Goal: Book appointment/travel/reservation

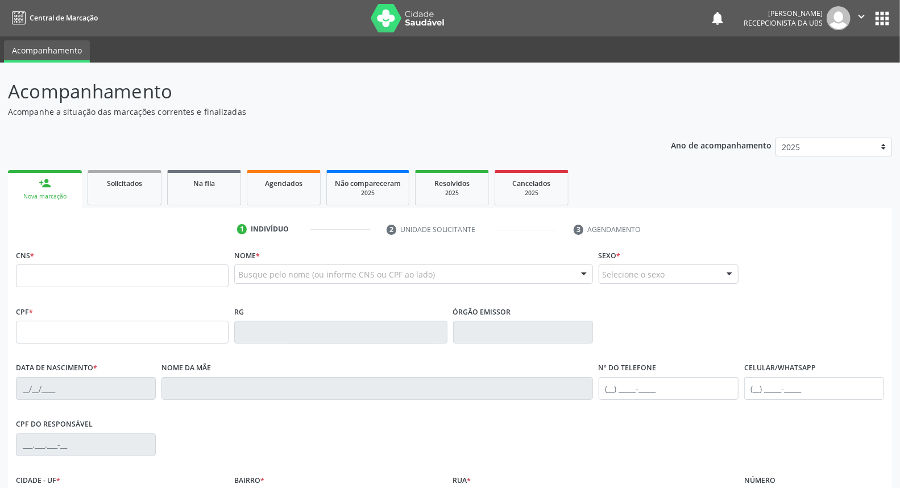
click at [284, 268] on div "Busque pelo nome (ou informe CNS ou CPF ao lado)" at bounding box center [413, 273] width 358 height 19
click at [238, 268] on input "text" at bounding box center [238, 279] width 0 height 23
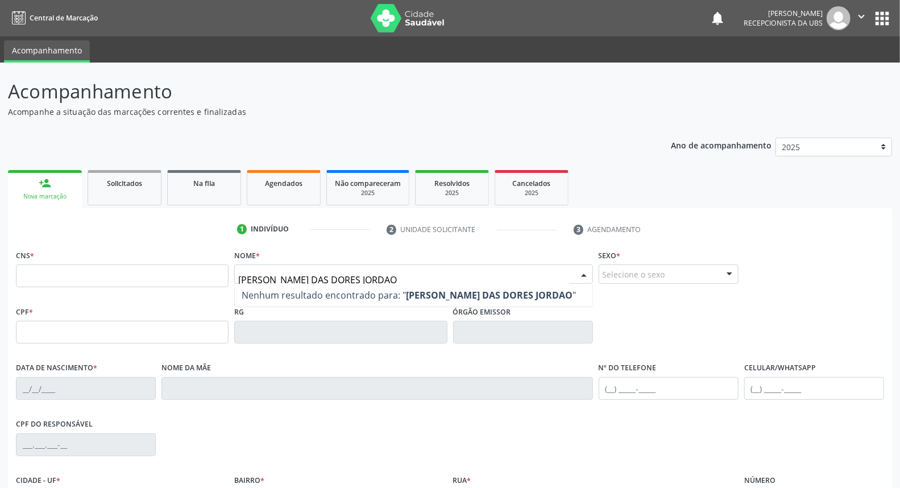
type input "[PERSON_NAME] DAS DORES JORDAO"
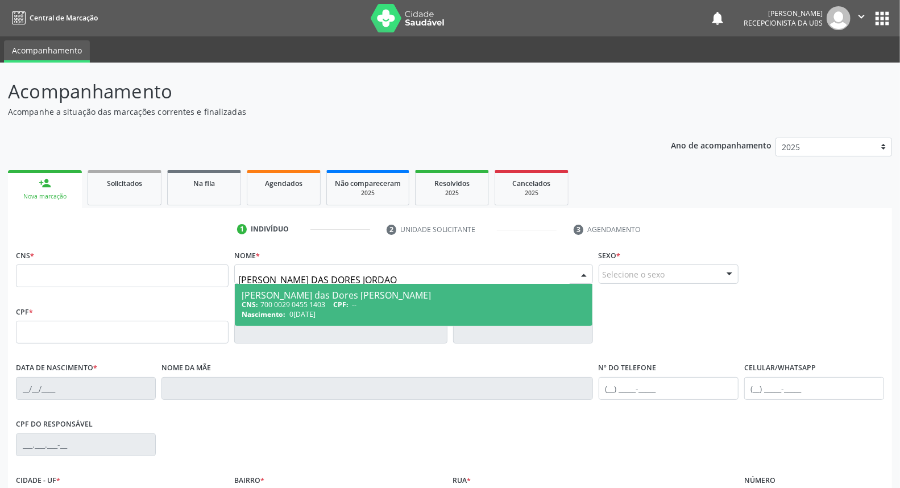
click at [279, 300] on div "CNS: 700 0029 0455 1403 CPF: --" at bounding box center [413, 305] width 343 height 10
click at [0, 0] on span "Não há nenhuma opção para ser exibida." at bounding box center [0, 0] width 0 height 0
type input "700 0029 0455 1403"
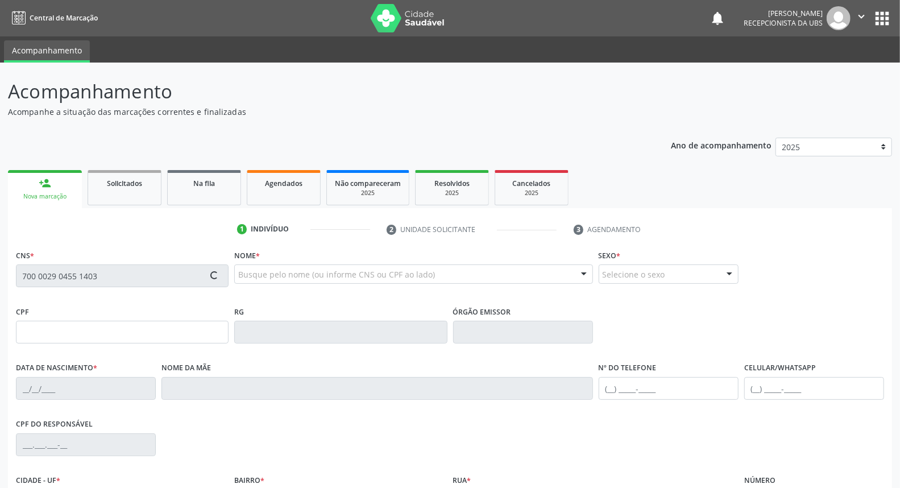
type input "0[DATE]"
type input "Cicera [PERSON_NAME]"
type input "[PHONE_NUMBER]"
type input "1642"
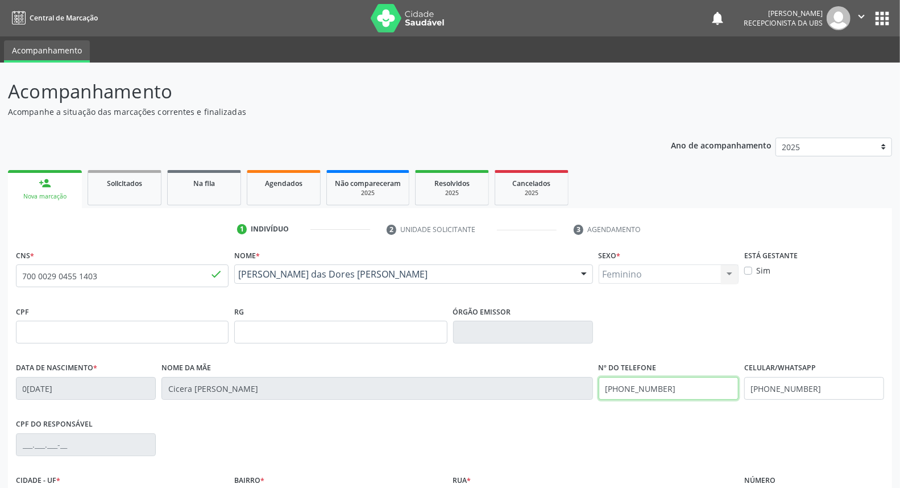
click at [592, 395] on div "Data de nascimento * [DATE] Nome da mãe [PERSON_NAME] Nº do Telefone [PHONE_NUM…" at bounding box center [450, 387] width 874 height 56
drag, startPoint x: 690, startPoint y: 392, endPoint x: 598, endPoint y: 399, distance: 91.8
click at [598, 399] on div "[PHONE_NUMBER]" at bounding box center [668, 388] width 140 height 23
drag, startPoint x: 663, startPoint y: 383, endPoint x: 595, endPoint y: 396, distance: 69.4
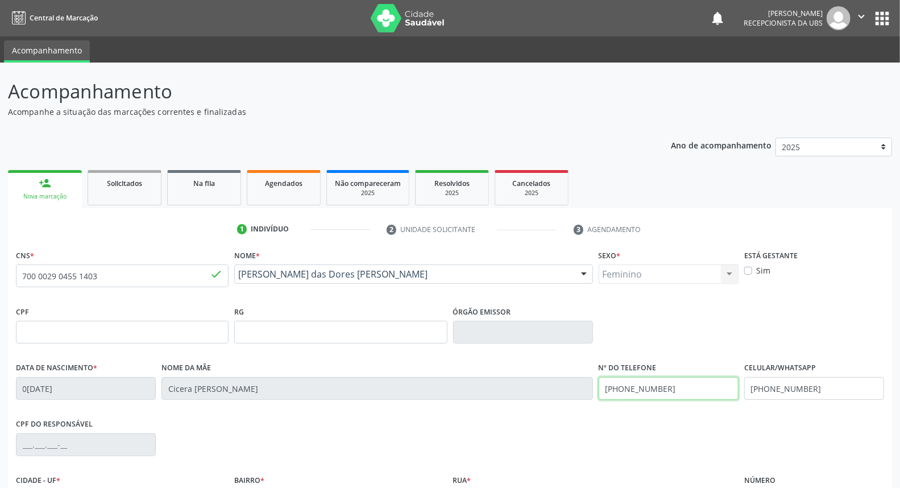
click at [596, 396] on div "Nº do Telefone [PHONE_NUMBER]" at bounding box center [668, 387] width 145 height 56
click at [667, 382] on input "[PHONE_NUMBER]" at bounding box center [668, 388] width 140 height 23
type input "("
click at [821, 381] on input "[PHONE_NUMBER]" at bounding box center [814, 388] width 140 height 23
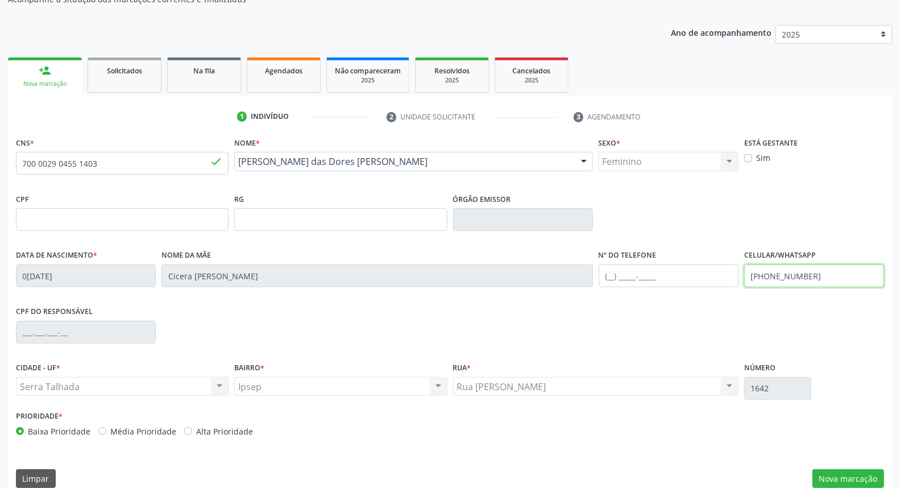
scroll to position [127, 0]
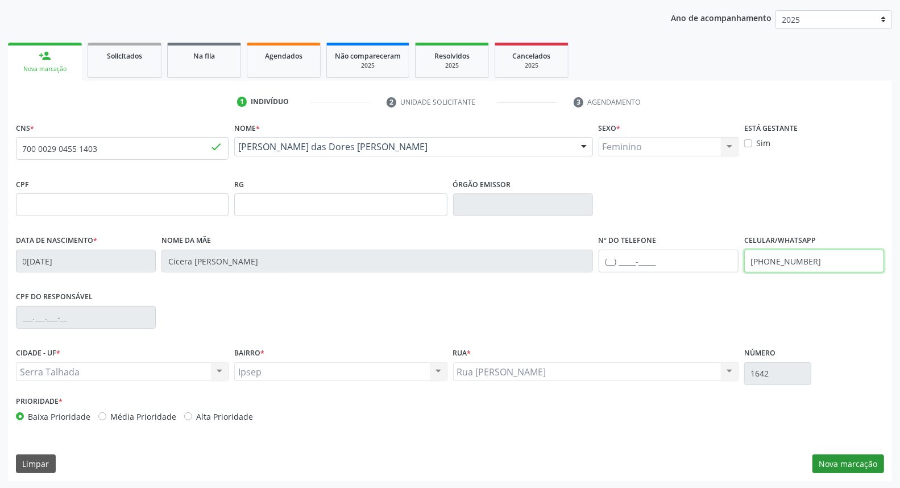
type input "[PHONE_NUMBER]"
click at [845, 465] on button "Nova marcação" at bounding box center [848, 463] width 72 height 19
click at [0, 0] on button "Próximo" at bounding box center [0, 0] width 0 height 0
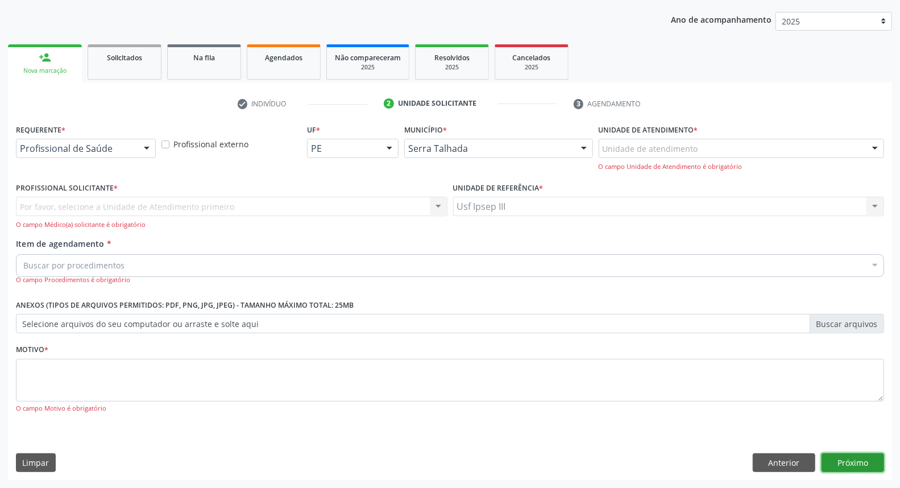
scroll to position [75, 0]
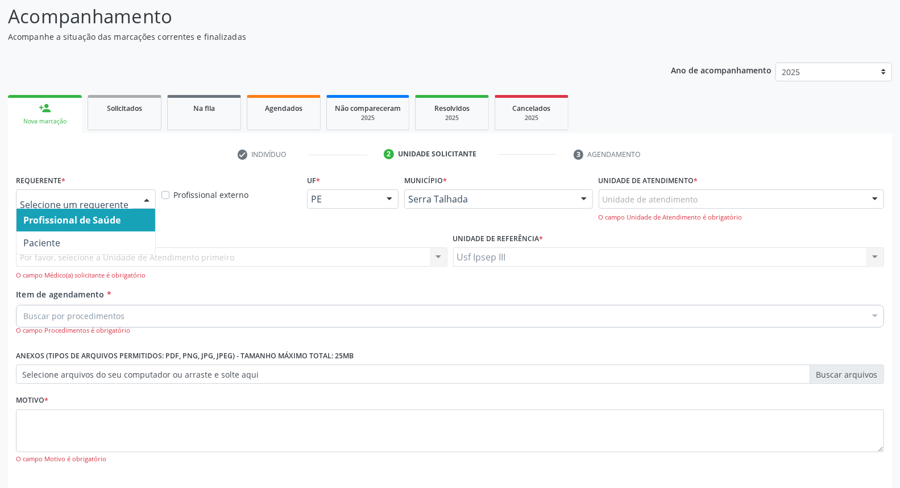
click at [150, 199] on div at bounding box center [146, 199] width 17 height 19
click at [148, 196] on div at bounding box center [146, 199] width 17 height 19
click at [141, 202] on div at bounding box center [146, 199] width 17 height 19
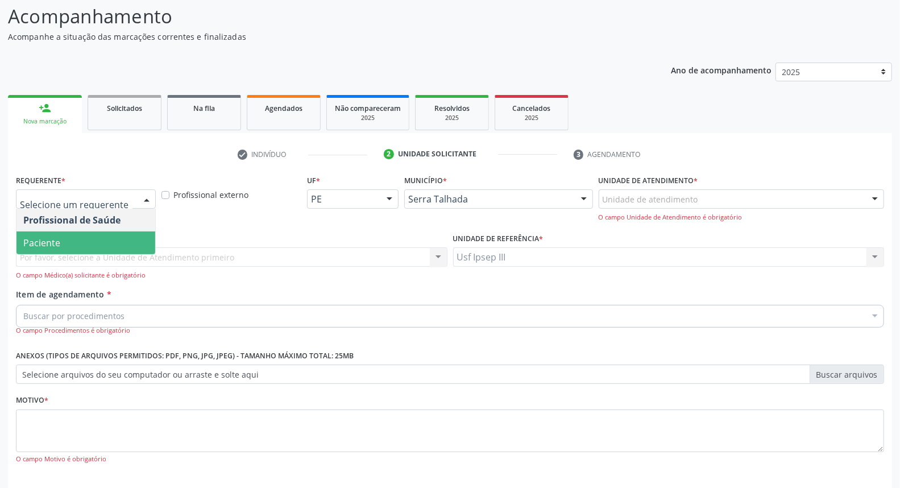
click at [136, 245] on span "Paciente" at bounding box center [85, 242] width 139 height 23
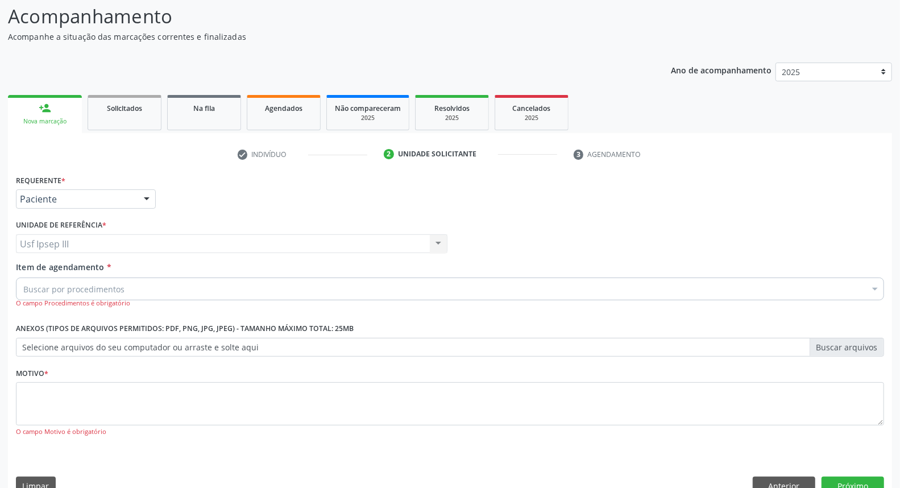
click at [148, 283] on div "Buscar por procedimentos" at bounding box center [450, 288] width 868 height 23
click at [23, 283] on input "Item de agendamento *" at bounding box center [23, 288] width 0 height 23
type input "U"
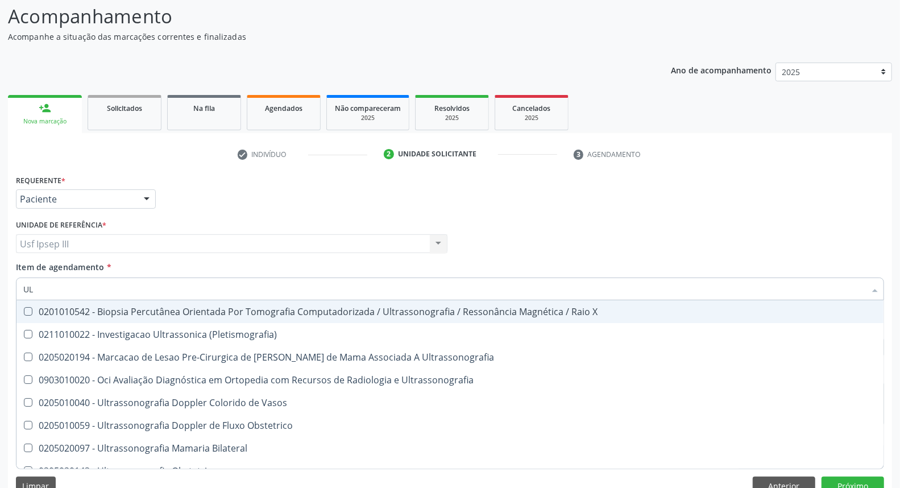
type input "U"
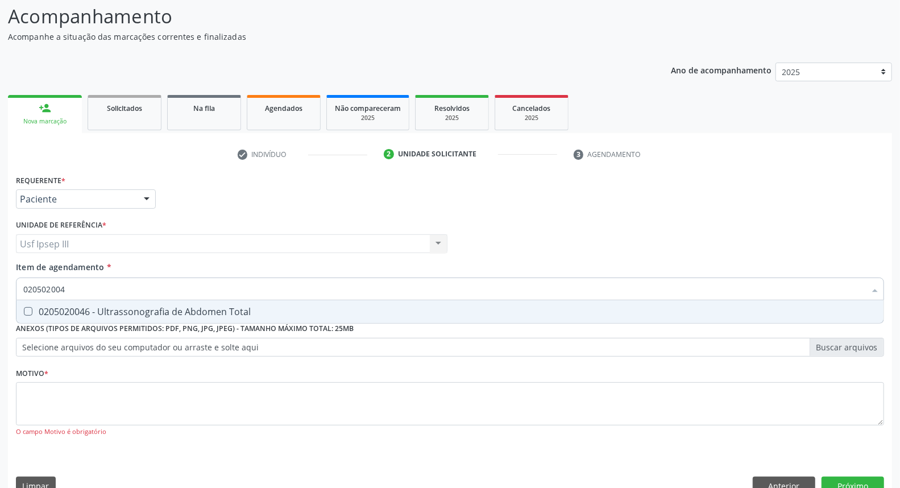
type input "0205020046"
click at [148, 309] on div "0205020046 - Ultrassonografia de Abdomen Total" at bounding box center [449, 311] width 853 height 9
checkbox Total "true"
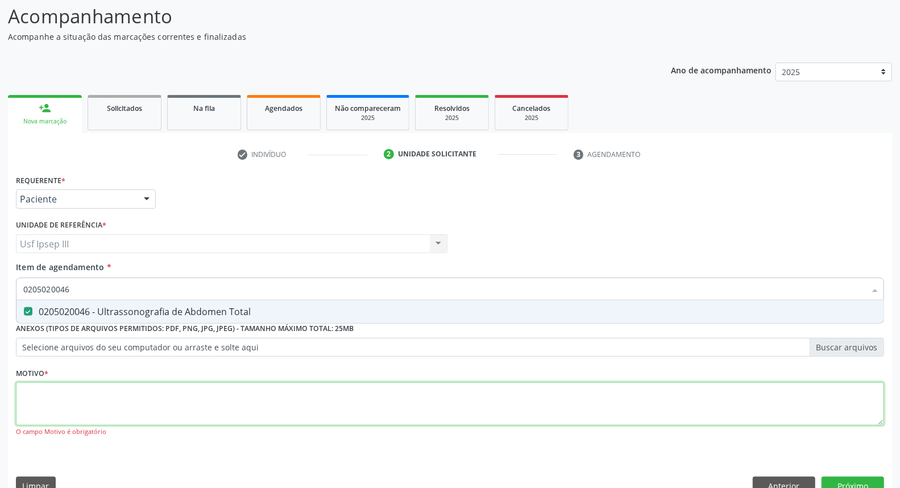
click at [76, 404] on div "Requerente * Paciente Profissional de Saúde Paciente Nenhum resultado encontrad…" at bounding box center [450, 312] width 868 height 281
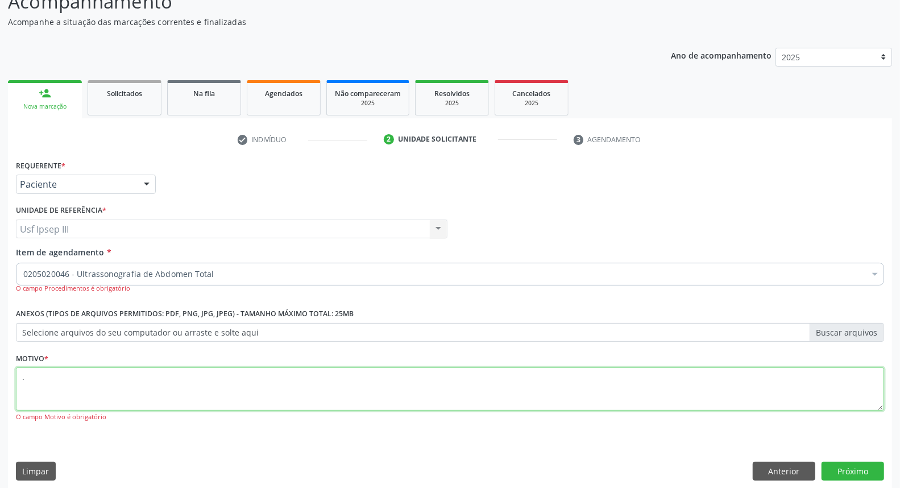
scroll to position [98, 0]
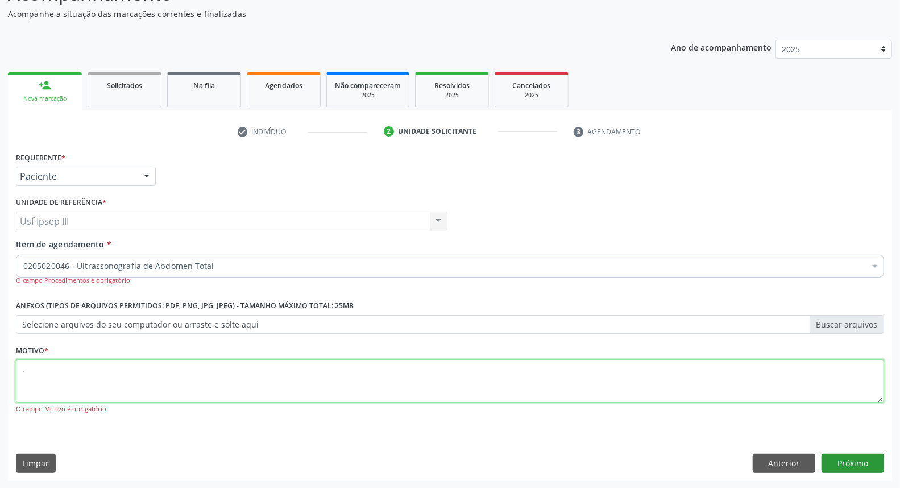
type textarea "."
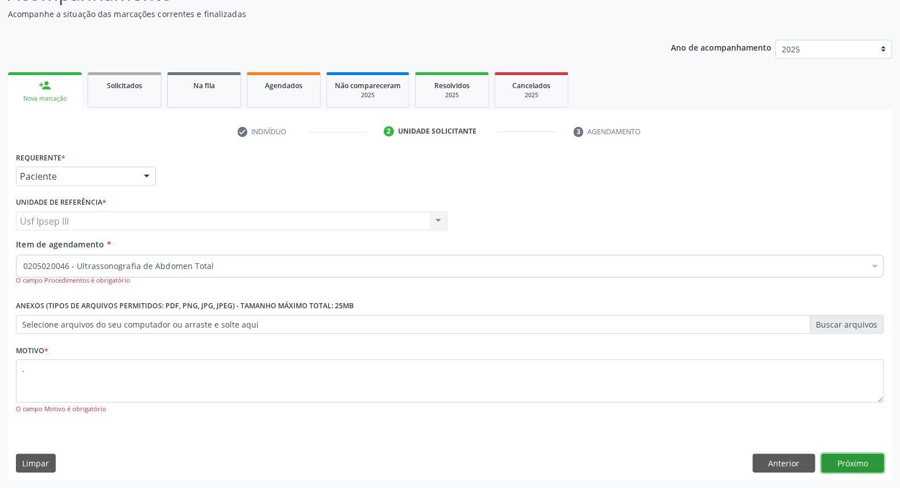
click at [845, 464] on button "Próximo" at bounding box center [852, 463] width 63 height 19
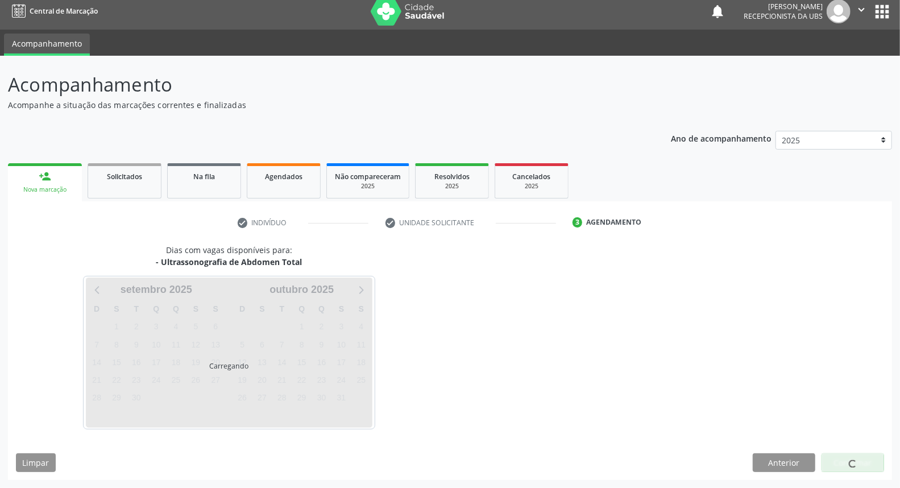
scroll to position [6, 0]
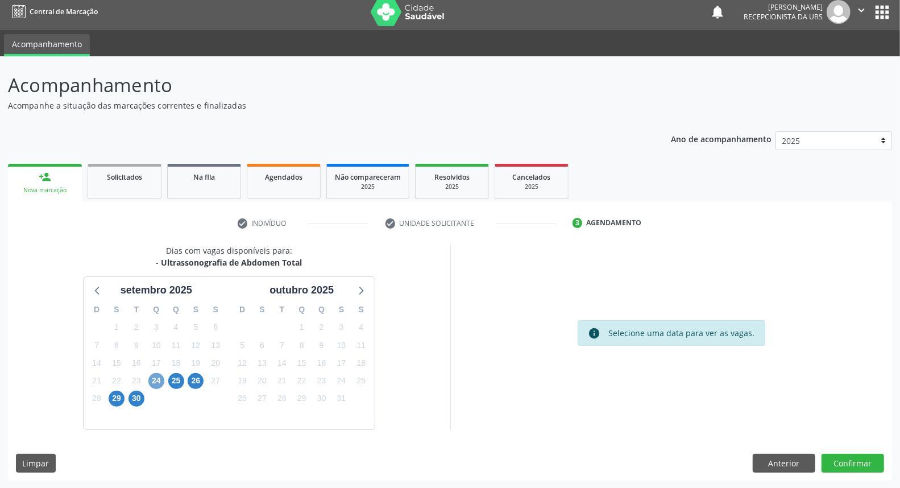
click at [156, 381] on span "24" at bounding box center [156, 381] width 16 height 16
click at [161, 378] on span "24" at bounding box center [156, 381] width 16 height 16
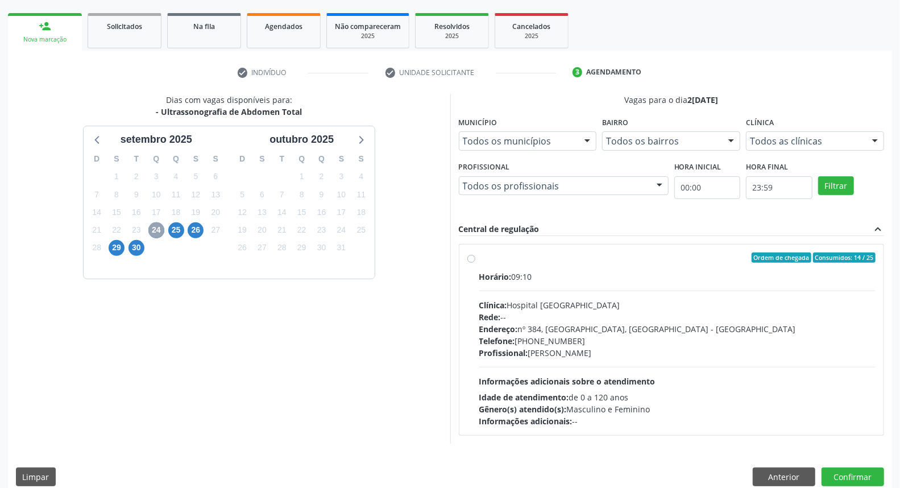
scroll to position [171, 0]
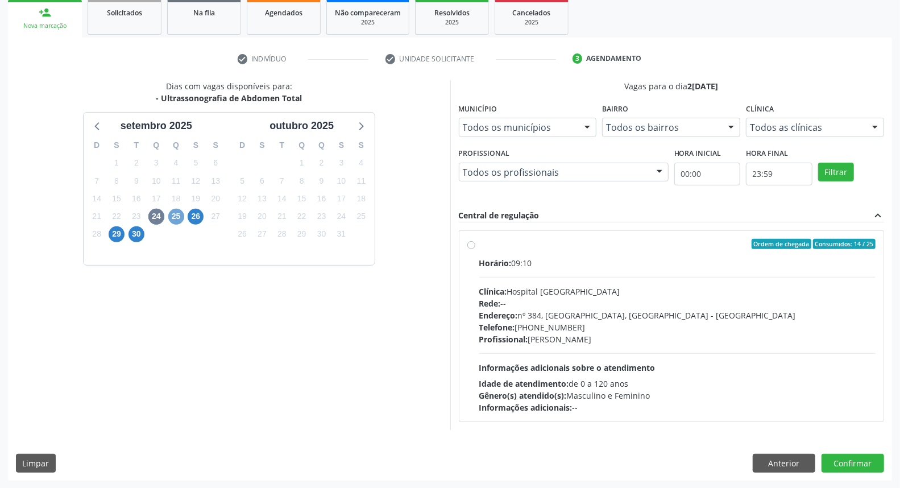
click at [173, 218] on span "25" at bounding box center [176, 217] width 16 height 16
click at [173, 68] on ul "check Indivíduo check Unidade solicitante 3 Agendamento" at bounding box center [450, 58] width 884 height 19
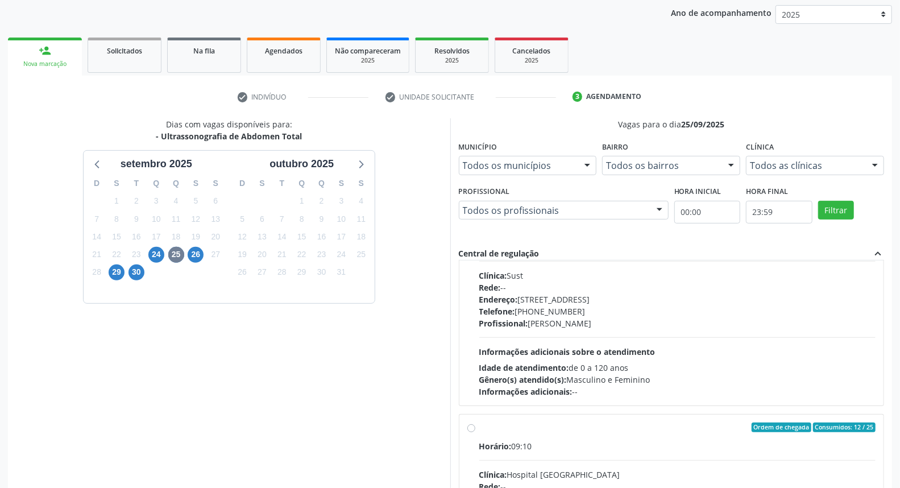
scroll to position [53, 0]
click at [616, 350] on span "Informações adicionais sobre o atendimento" at bounding box center [567, 352] width 176 height 11
click at [475, 234] on input "Ordem de chegada Consumidos: 22 / 25 Horário: 07:00 Clínica: Sust Rede: -- Ende…" at bounding box center [471, 229] width 8 height 10
radio input "true"
click at [616, 306] on div "Endereço: [STREET_ADDRESS]" at bounding box center [677, 300] width 397 height 12
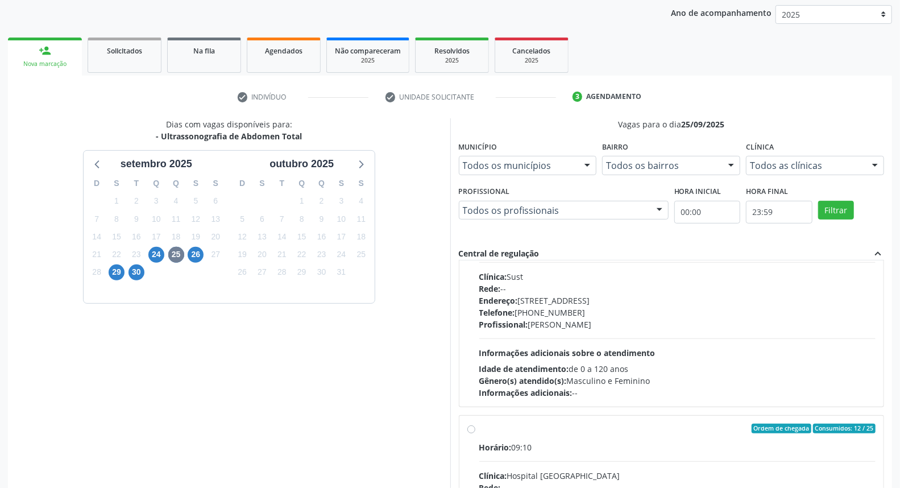
click at [475, 234] on input "Ordem de chegada Consumidos: 22 / 25 Horário: 07:00 Clínica: Sust Rede: -- Ende…" at bounding box center [471, 229] width 8 height 10
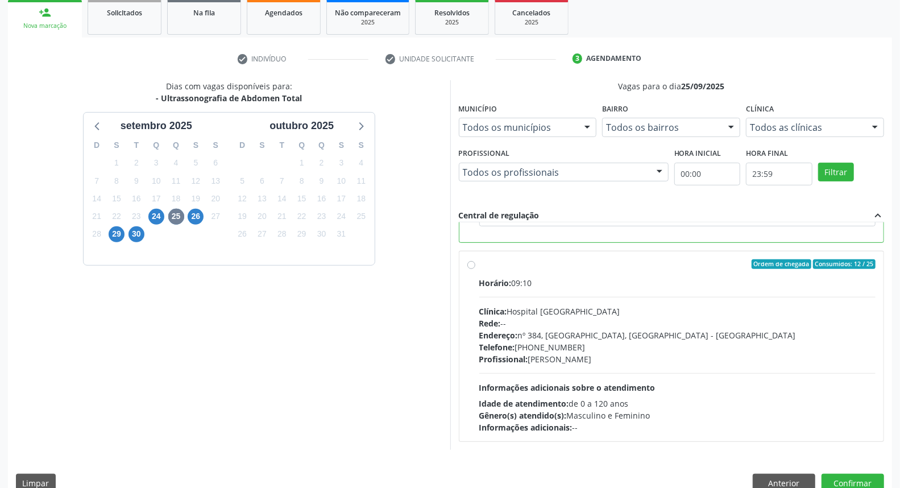
scroll to position [190, 0]
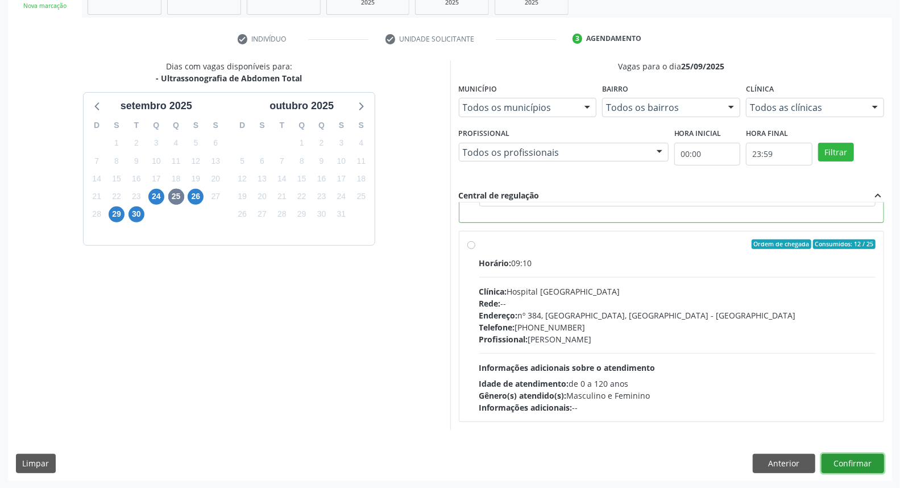
click at [849, 463] on button "Confirmar" at bounding box center [852, 463] width 63 height 19
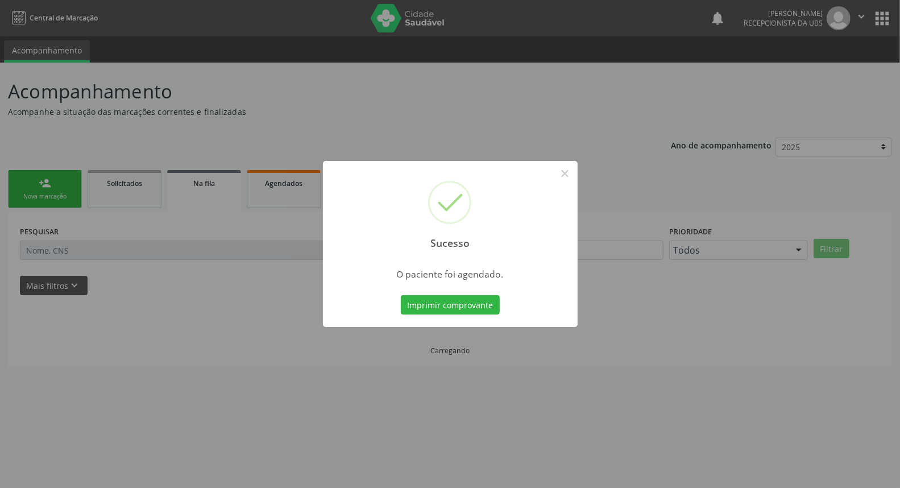
scroll to position [0, 0]
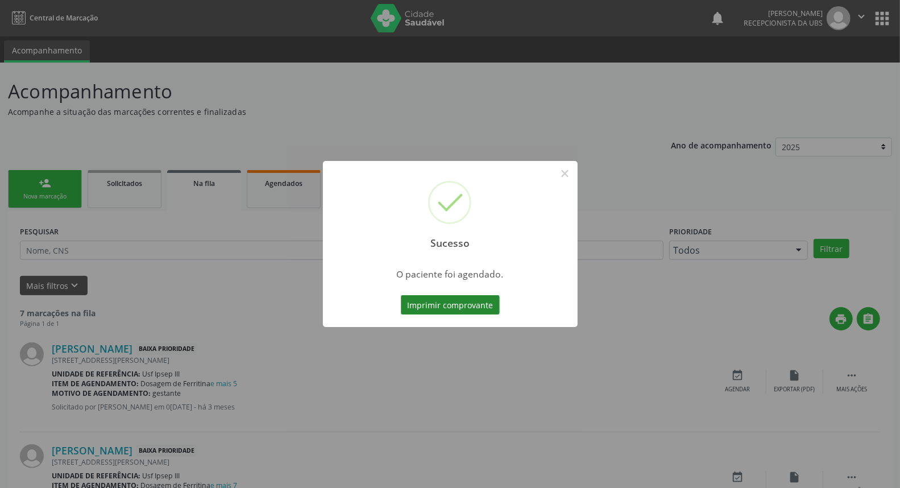
click at [443, 304] on button "Imprimir comprovante" at bounding box center [450, 304] width 99 height 19
